Goal: Task Accomplishment & Management: Manage account settings

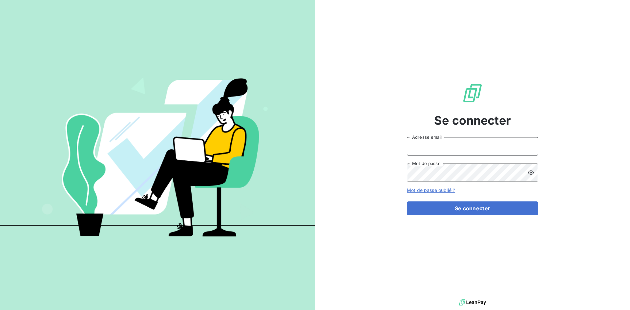
click at [450, 149] on input "Adresse email" at bounding box center [472, 146] width 131 height 18
click at [0, 310] on com-1password-button at bounding box center [0, 310] width 0 height 0
click at [461, 145] on input "Adresse email" at bounding box center [472, 146] width 131 height 18
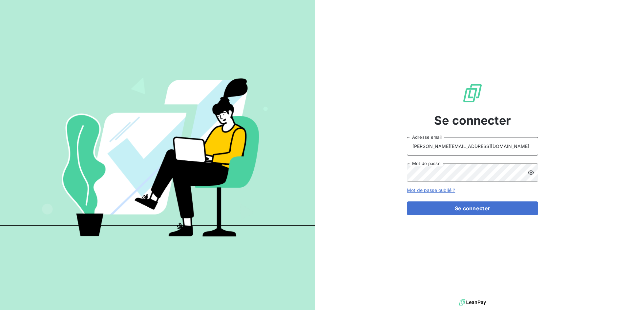
type input "[PERSON_NAME][EMAIL_ADDRESS][DOMAIN_NAME]"
click at [379, 165] on div "Se connecter [PERSON_NAME][EMAIL_ADDRESS][DOMAIN_NAME] Adresse email Mot de pas…" at bounding box center [472, 149] width 315 height 298
click at [467, 208] on button "Se connecter" at bounding box center [472, 208] width 131 height 14
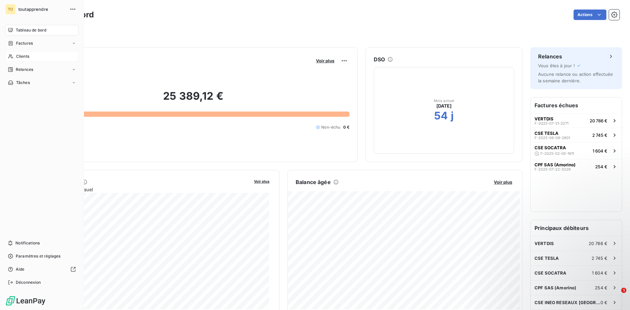
click at [16, 57] on span "Clients" at bounding box center [22, 56] width 13 height 6
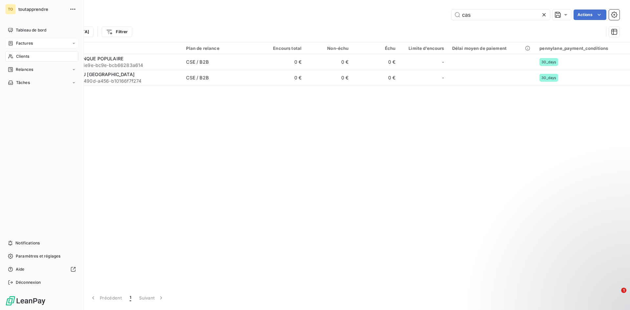
type input "cas"
click at [12, 43] on icon at bounding box center [11, 43] width 4 height 4
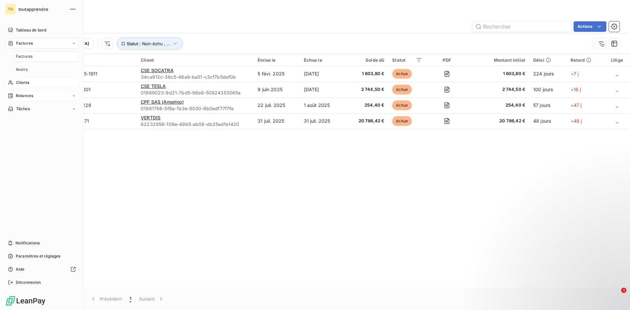
click at [44, 98] on div "Relances" at bounding box center [41, 96] width 73 height 10
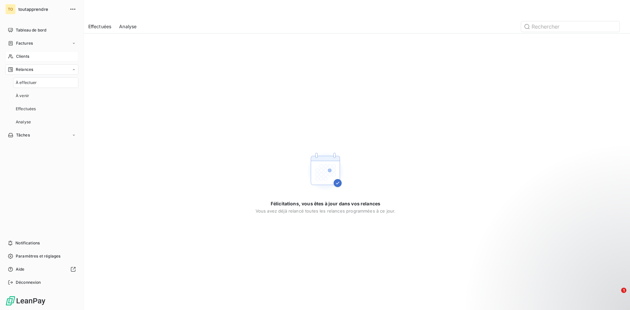
click at [26, 67] on span "Relances" at bounding box center [24, 70] width 17 height 6
click at [29, 83] on span "À effectuer" at bounding box center [26, 83] width 21 height 6
click at [31, 97] on div "À venir" at bounding box center [45, 96] width 65 height 10
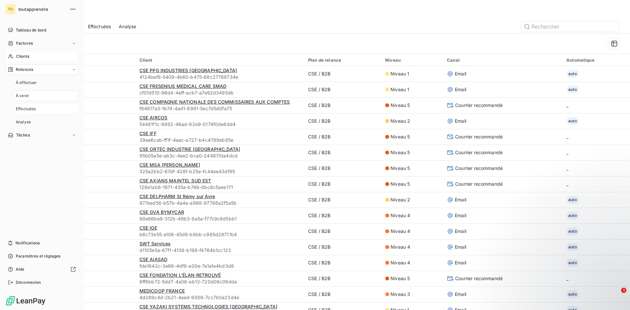
click at [34, 110] on span "Effectuées" at bounding box center [26, 109] width 20 height 6
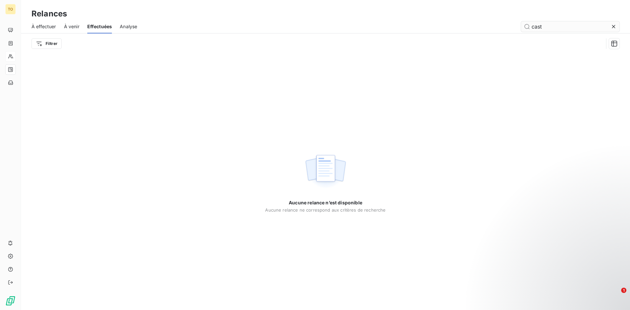
type input "cas"
click at [44, 26] on span "À effectuer" at bounding box center [43, 26] width 25 height 7
click at [71, 24] on span "À venir" at bounding box center [72, 26] width 15 height 7
type input "cas"
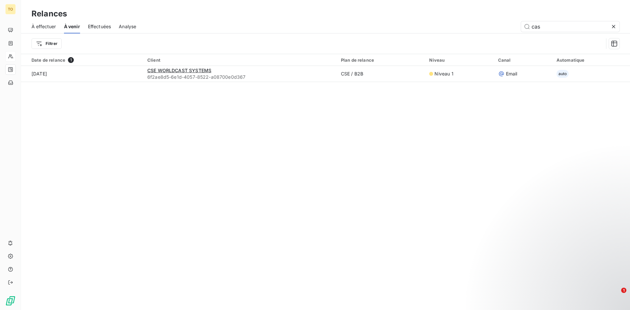
click at [127, 27] on span "Analyse" at bounding box center [127, 26] width 17 height 7
type input "cas"
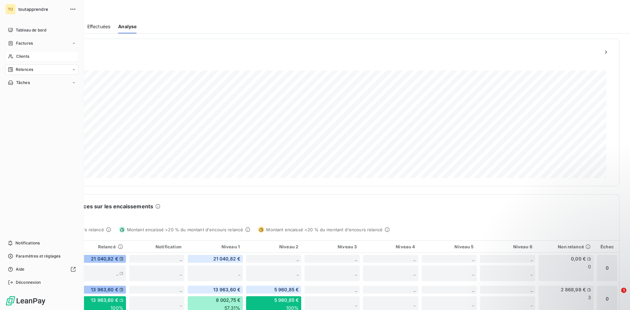
click at [29, 54] on span "Clients" at bounding box center [22, 56] width 13 height 6
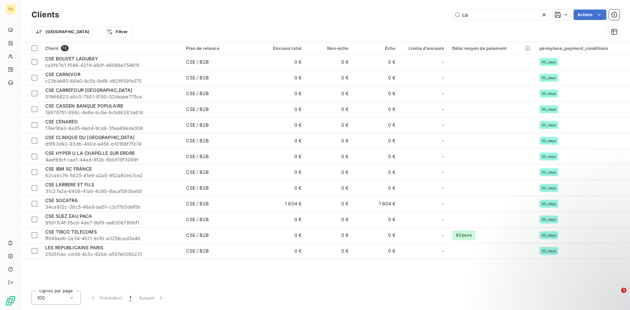
type input "ca"
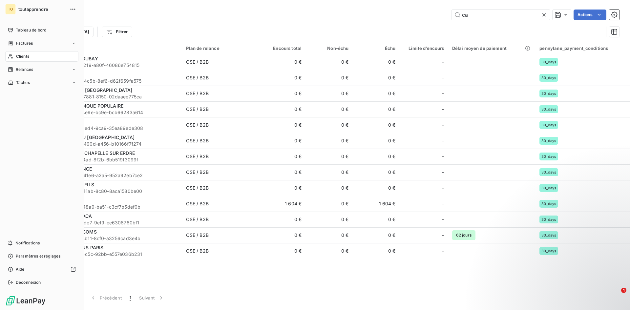
click at [13, 9] on div "TO" at bounding box center [10, 9] width 10 height 10
click at [27, 30] on span "Tableau de bord" at bounding box center [31, 30] width 31 height 6
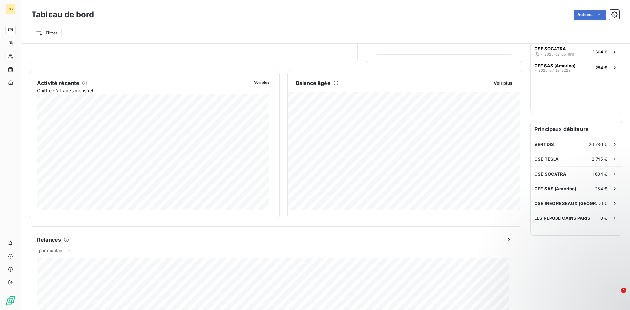
scroll to position [100, 0]
click at [254, 82] on span "Voir plus" at bounding box center [261, 82] width 15 height 5
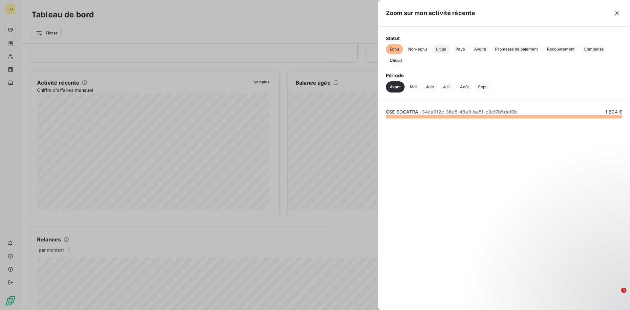
click at [443, 48] on span "Litige" at bounding box center [441, 49] width 18 height 10
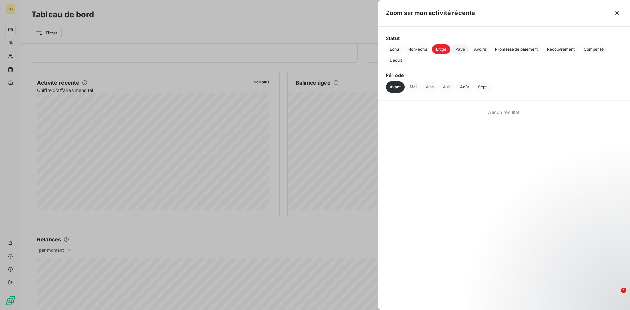
click at [459, 51] on span "Payé" at bounding box center [459, 49] width 17 height 10
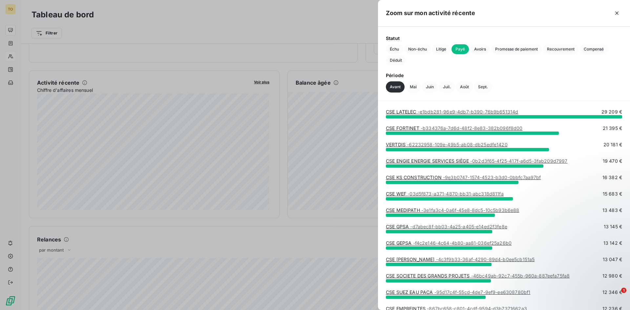
click at [411, 112] on link "CSE LATELEC - e1bdb281-96e9-4db7-b390-76b9b651314d" at bounding box center [452, 112] width 132 height 6
